Goal: Check status

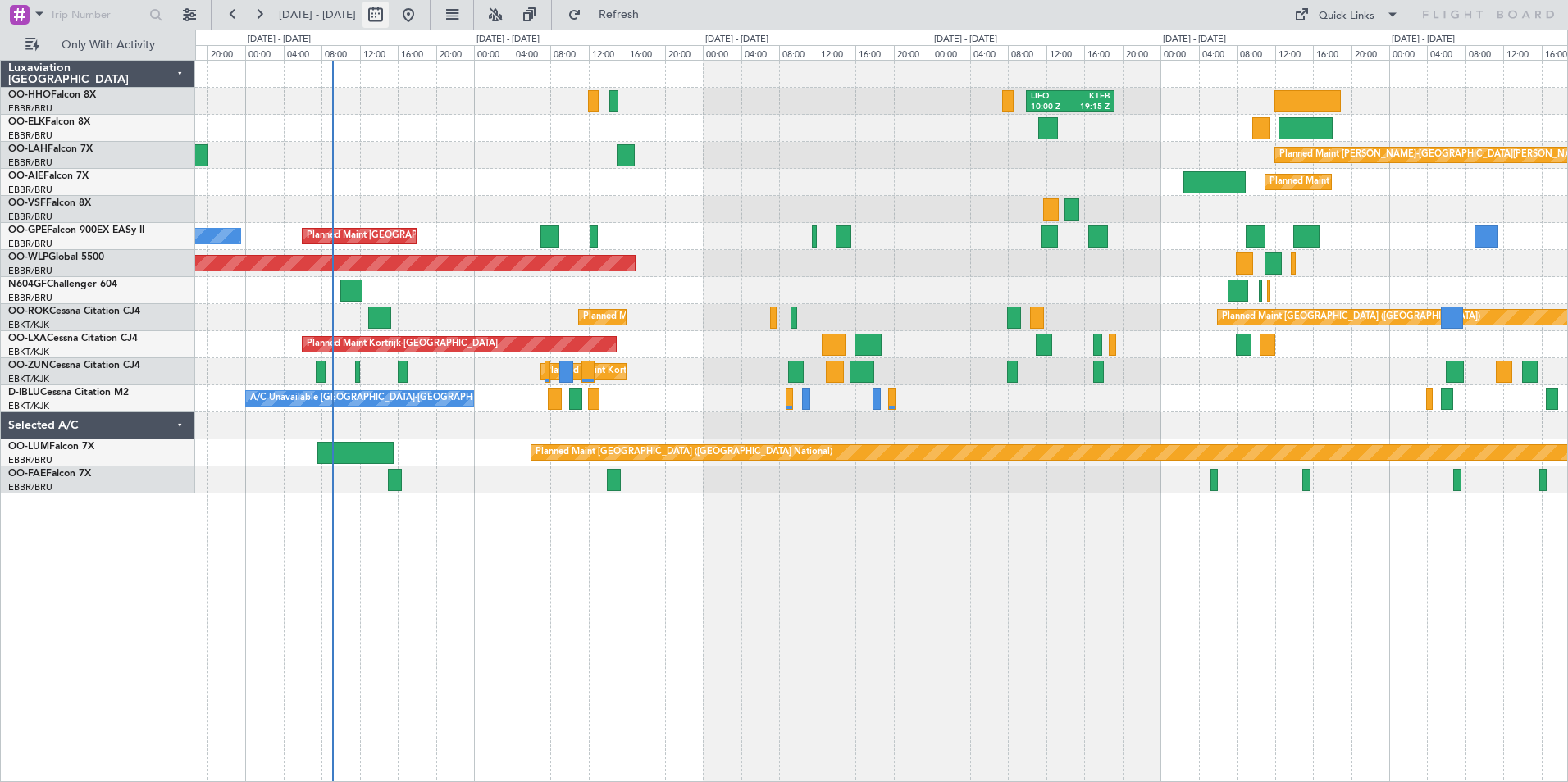
click at [388, 14] on button at bounding box center [375, 14] width 26 height 26
select select "8"
select select "2025"
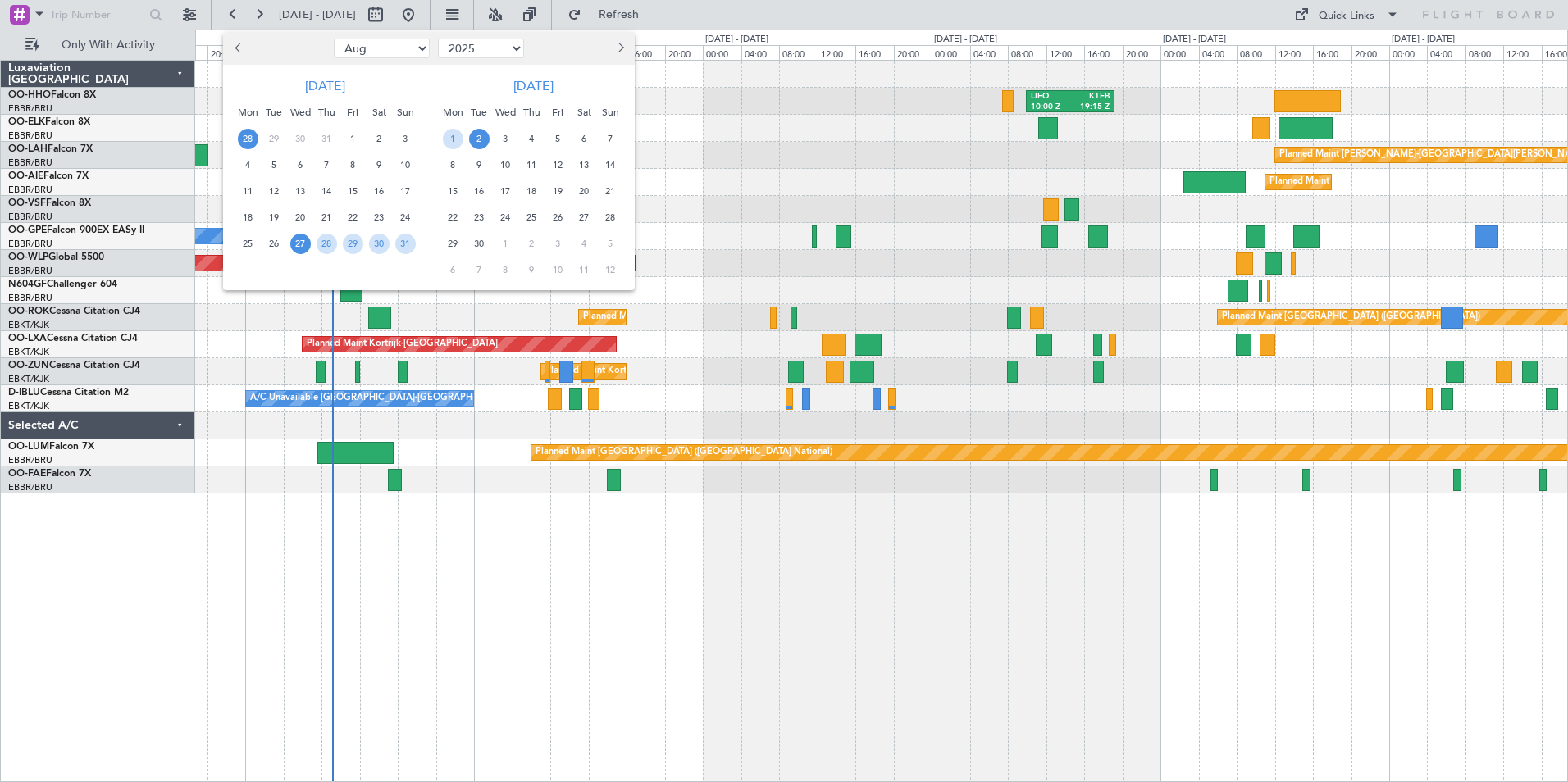
click at [247, 134] on span "28" at bounding box center [248, 139] width 20 height 20
select select "7"
click at [408, 141] on span "6" at bounding box center [405, 139] width 20 height 20
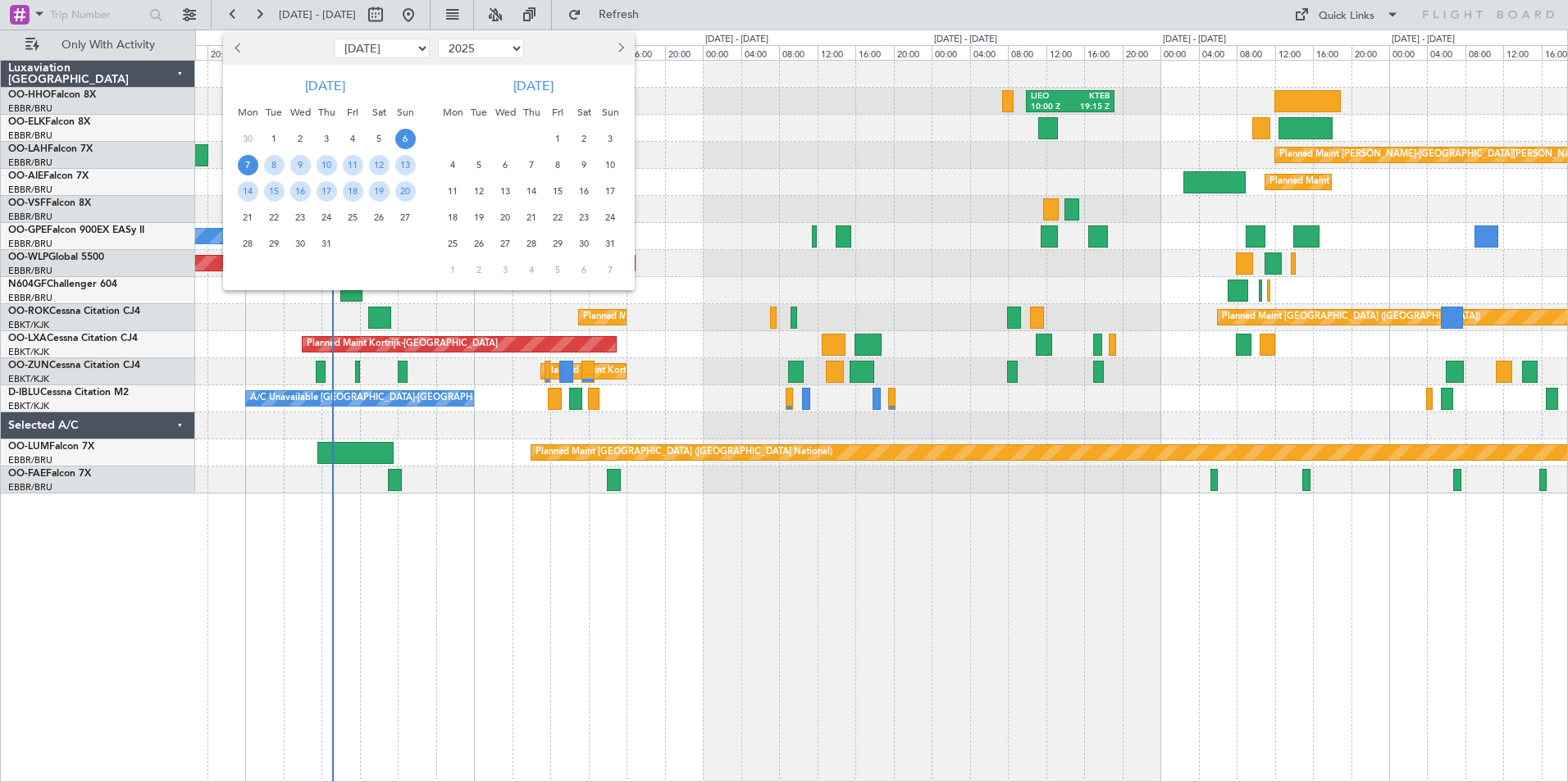
click at [245, 166] on span "7" at bounding box center [248, 165] width 20 height 20
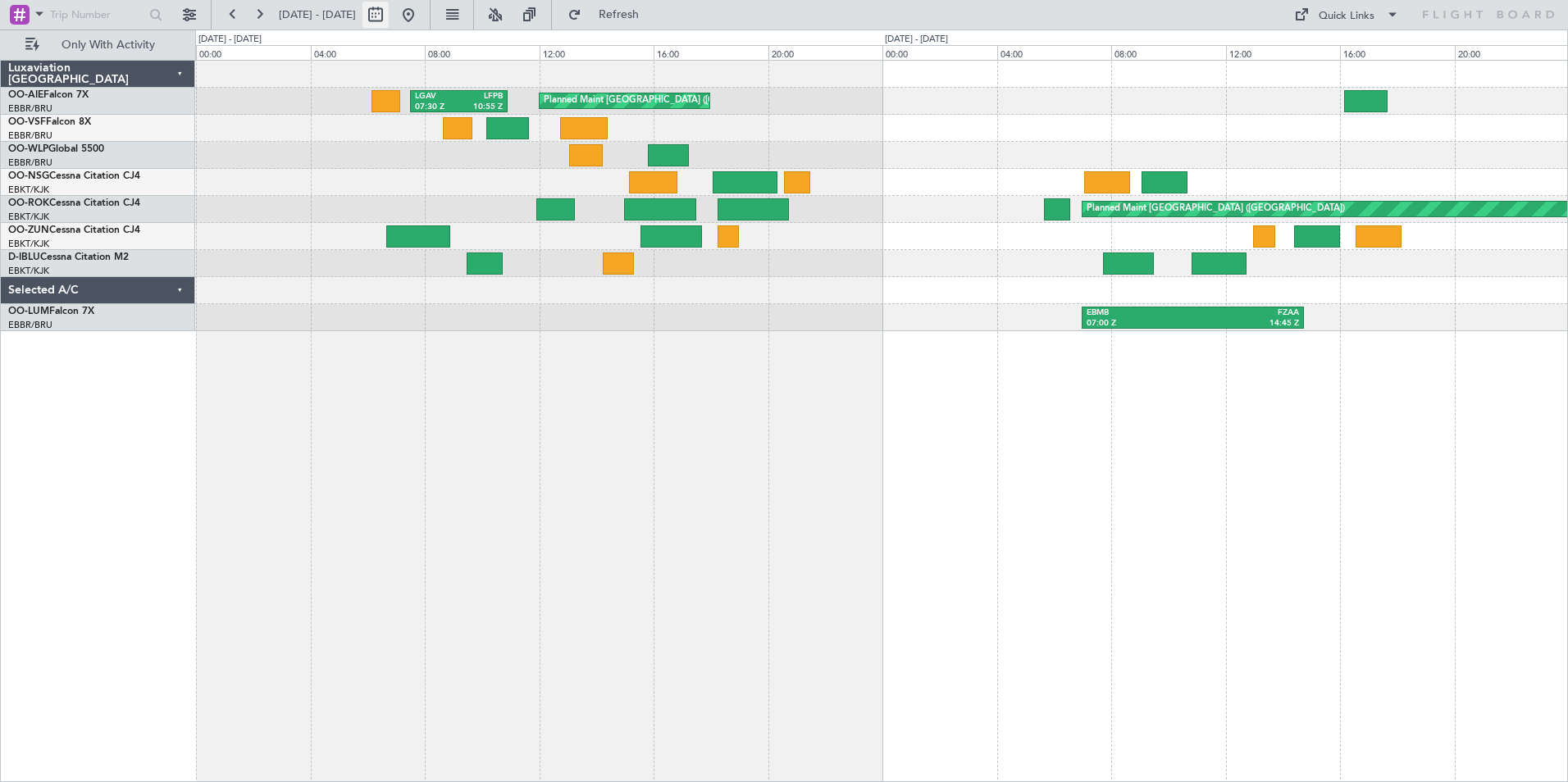
click at [388, 16] on button at bounding box center [375, 14] width 26 height 26
select select "7"
select select "2025"
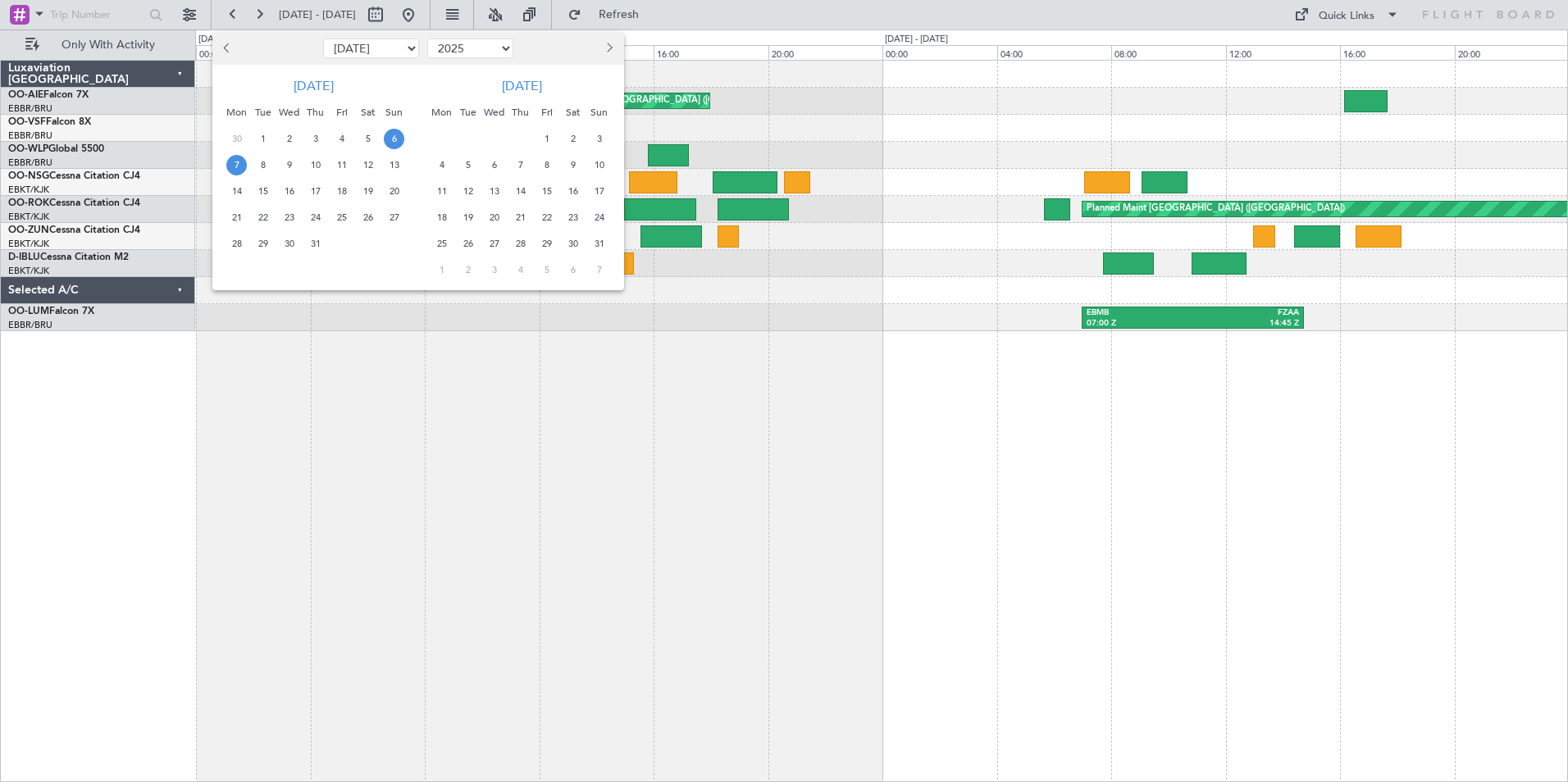
click at [238, 188] on span "14" at bounding box center [236, 192] width 20 height 20
click at [393, 184] on span "20" at bounding box center [393, 192] width 20 height 20
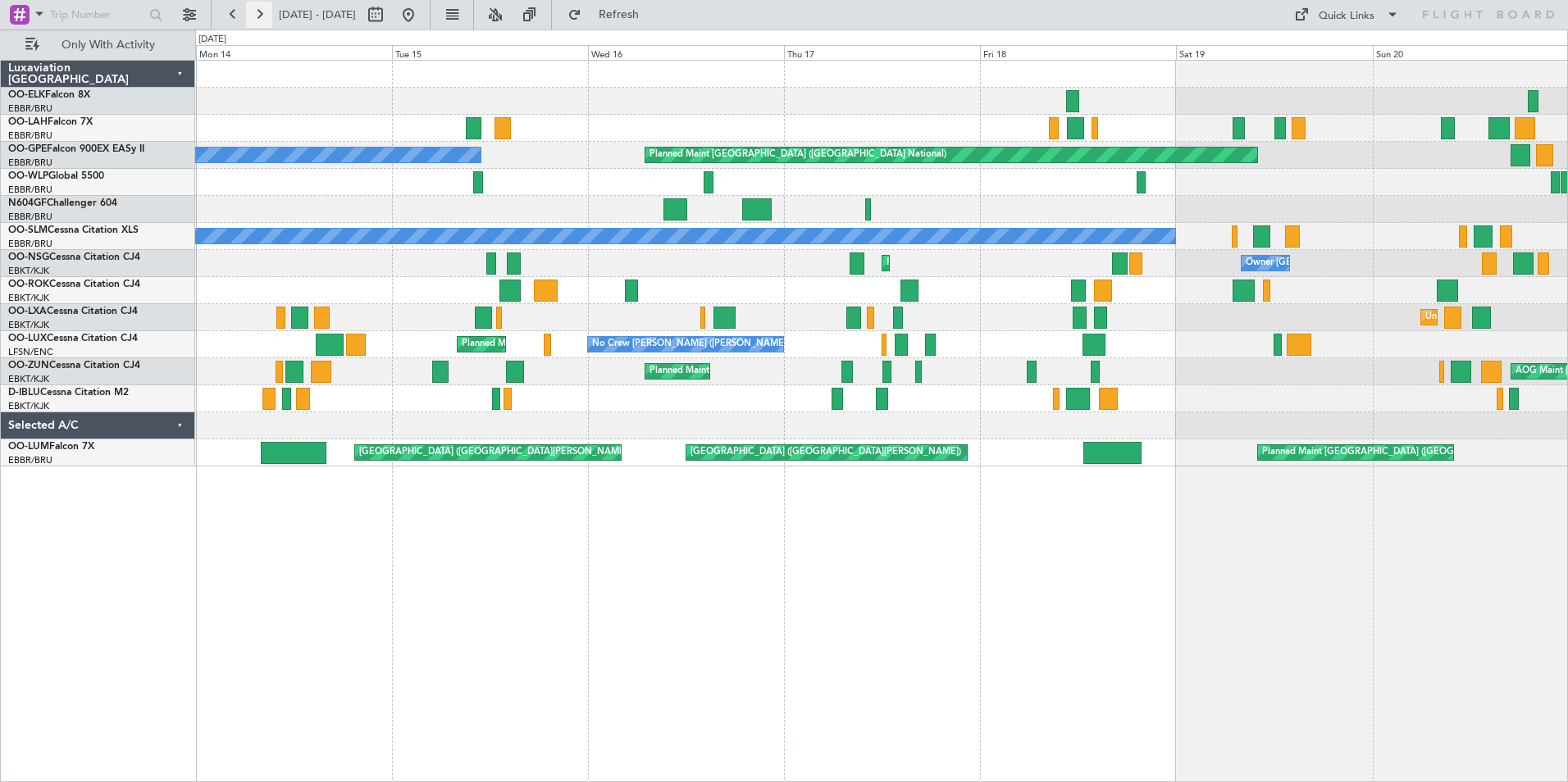
click at [264, 14] on button at bounding box center [259, 14] width 26 height 26
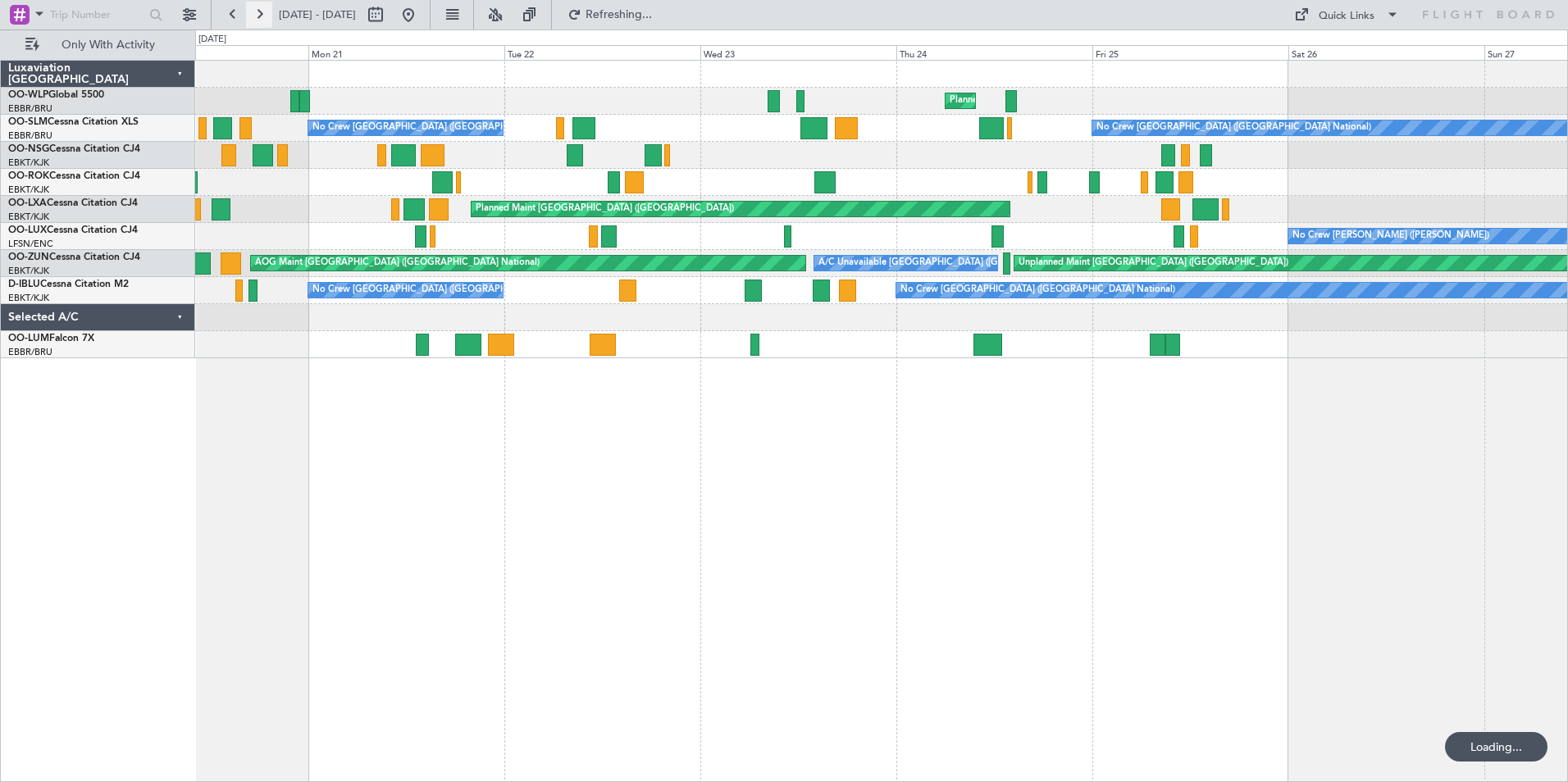
click at [264, 14] on button at bounding box center [259, 14] width 26 height 26
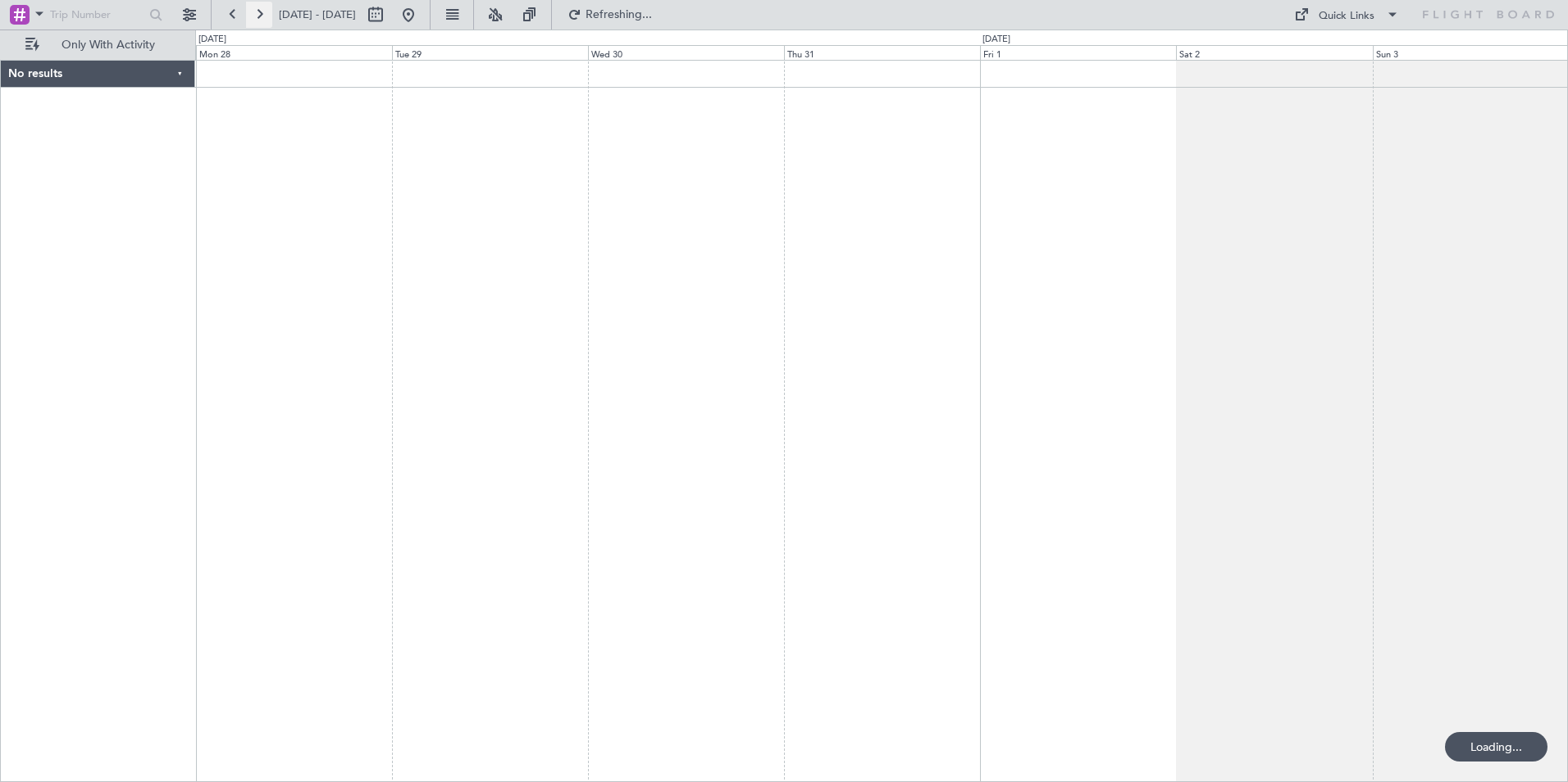
click at [264, 14] on button at bounding box center [259, 14] width 26 height 26
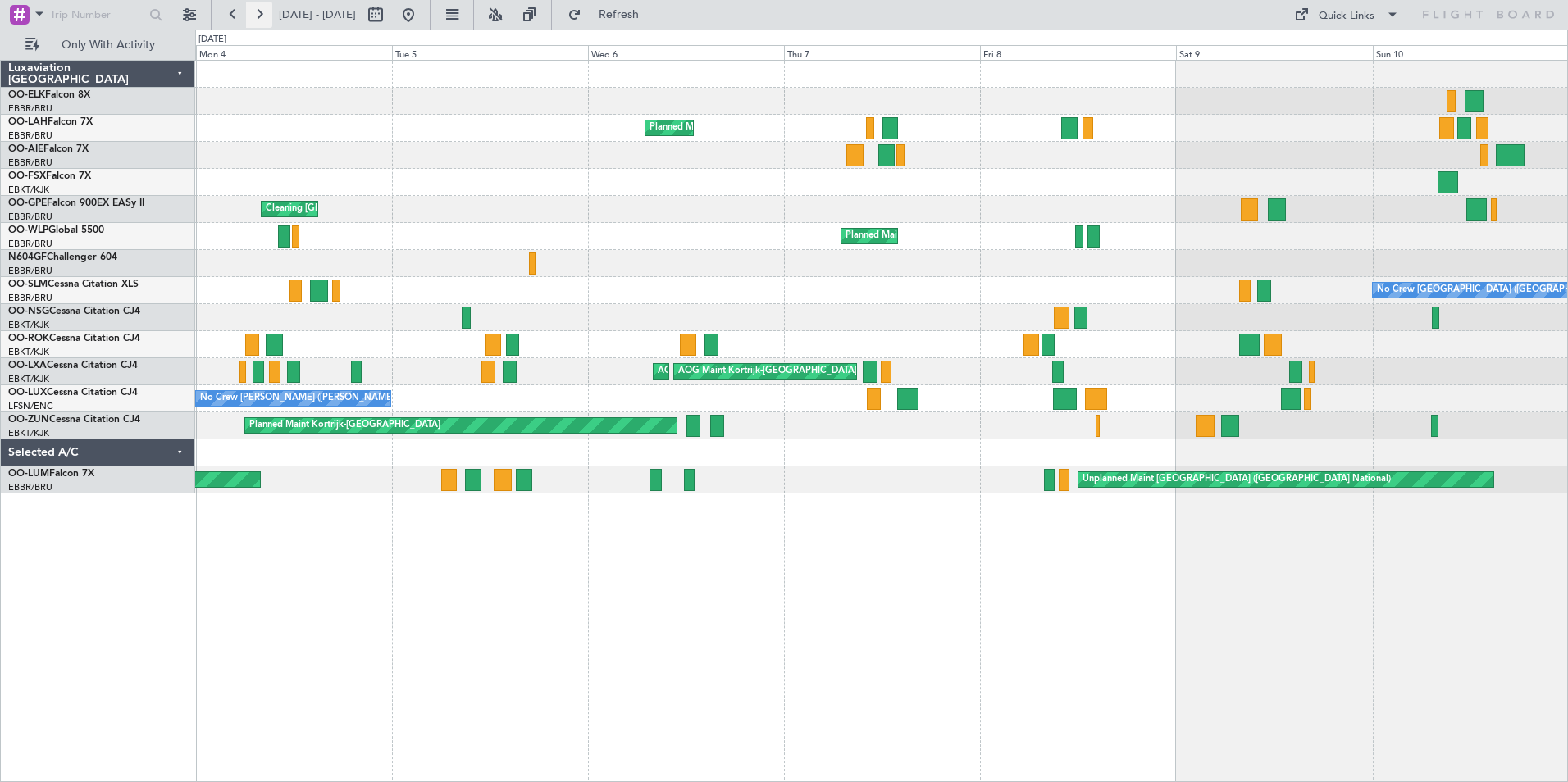
click at [264, 14] on button at bounding box center [259, 14] width 26 height 26
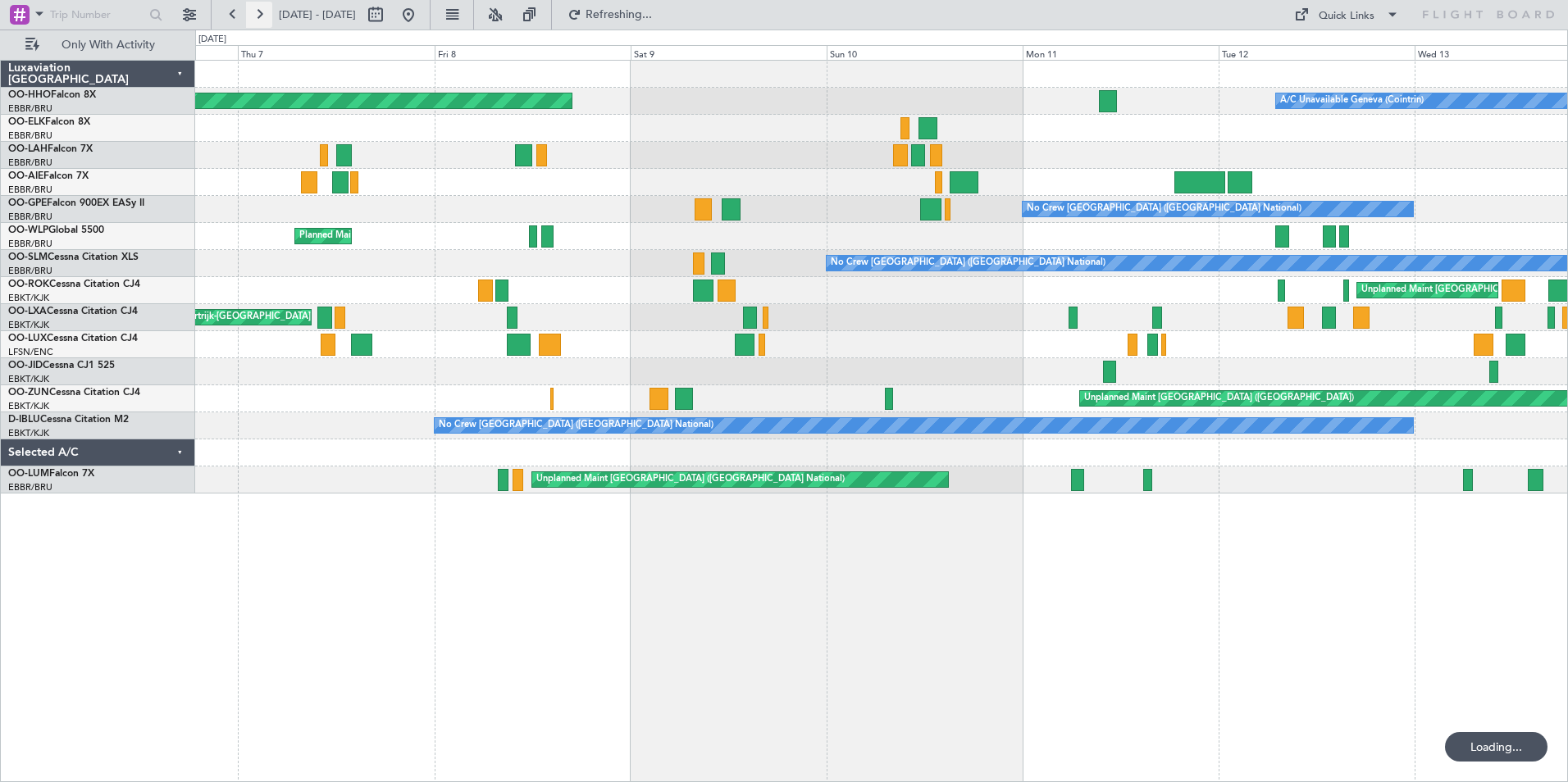
click at [264, 14] on button at bounding box center [259, 14] width 26 height 26
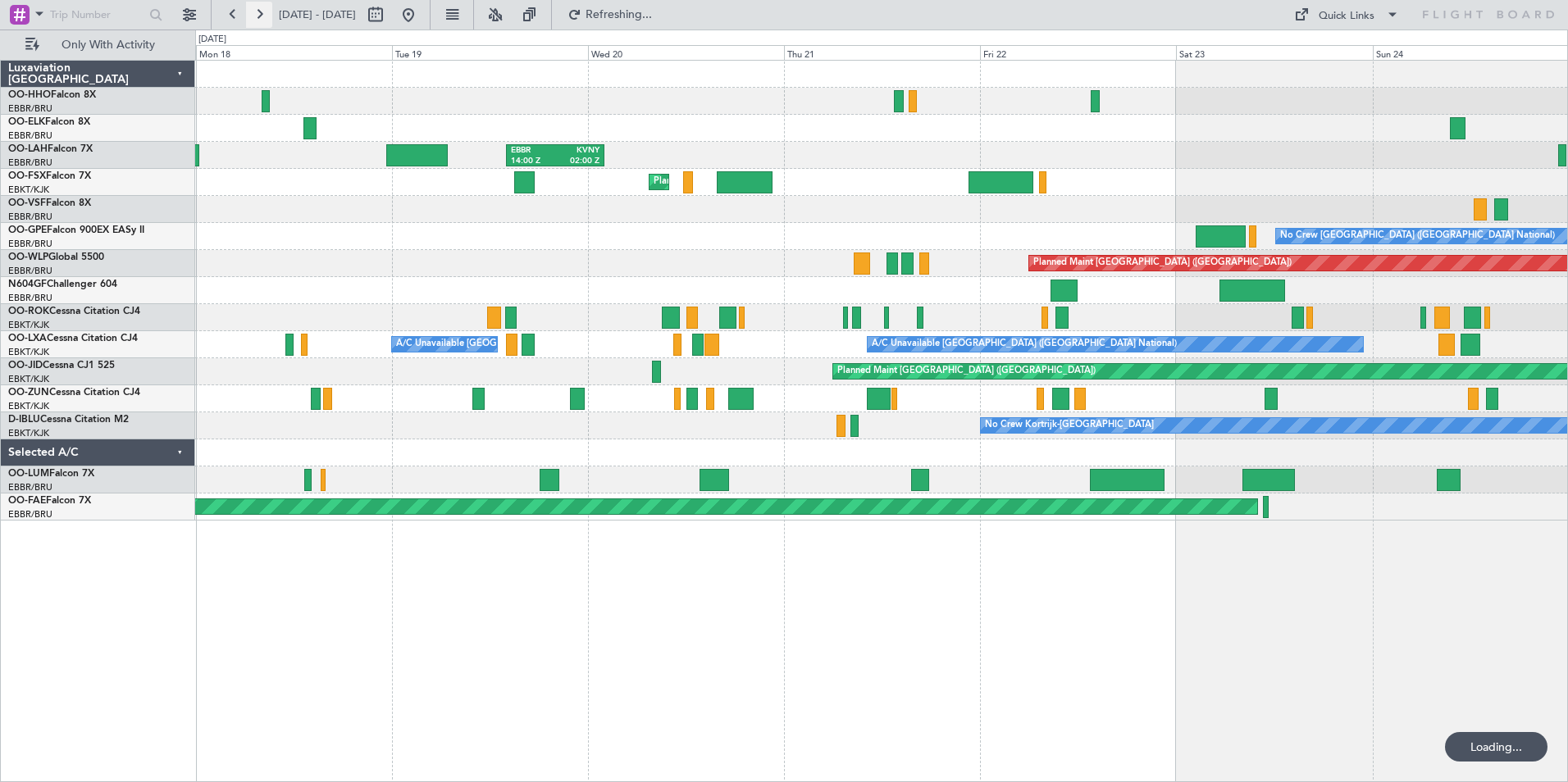
click at [263, 11] on button at bounding box center [259, 14] width 26 height 26
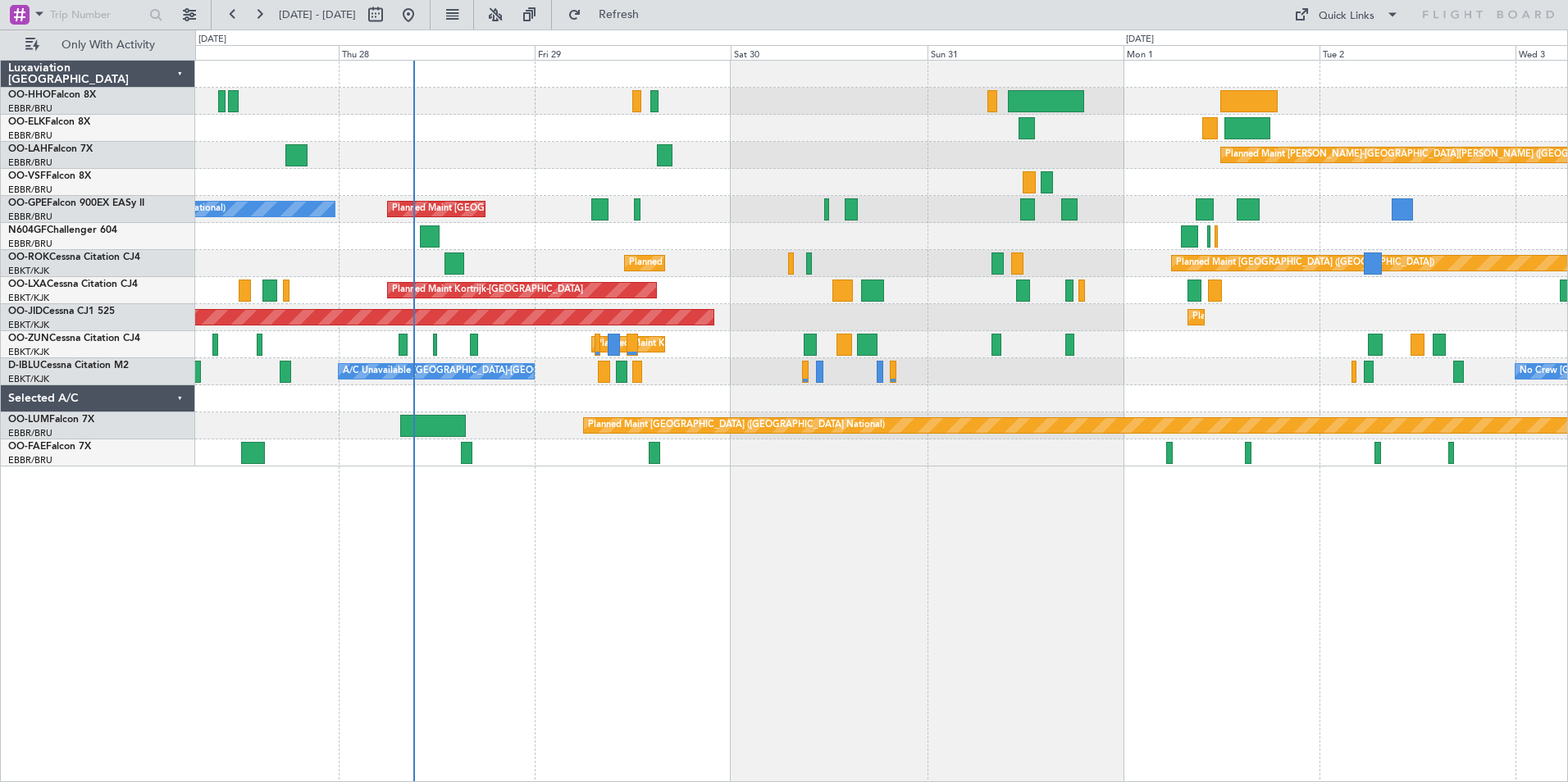
click at [1085, 322] on div "Planned Maint [PERSON_NAME]-[GEOGRAPHIC_DATA][PERSON_NAME] ([GEOGRAPHIC_DATA][P…" at bounding box center [881, 263] width 1372 height 406
